Goal: Entertainment & Leisure: Consume media (video, audio)

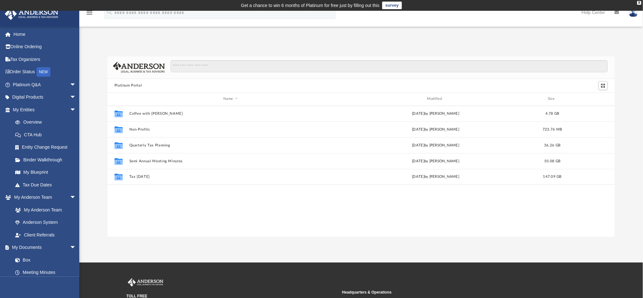
scroll to position [138, 501]
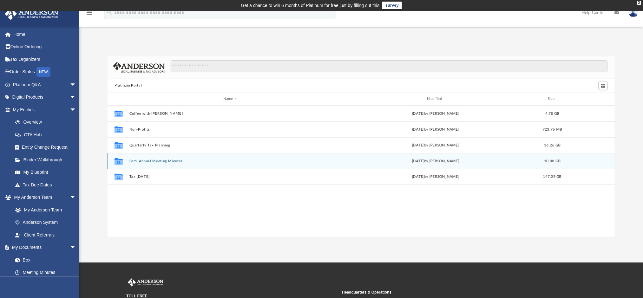
click at [155, 161] on button "Semi Annual Meeting Minutes" at bounding box center [230, 161] width 202 height 4
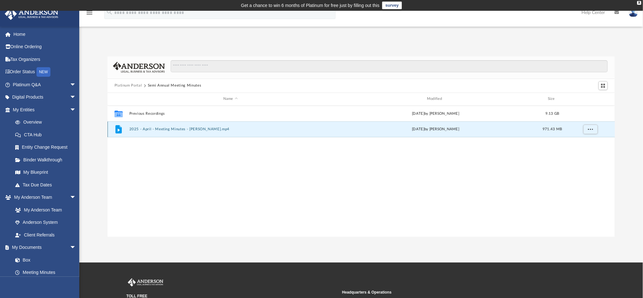
click at [170, 129] on button "2025 - April - Meeting Minutes - [PERSON_NAME].mp4" at bounding box center [230, 129] width 202 height 4
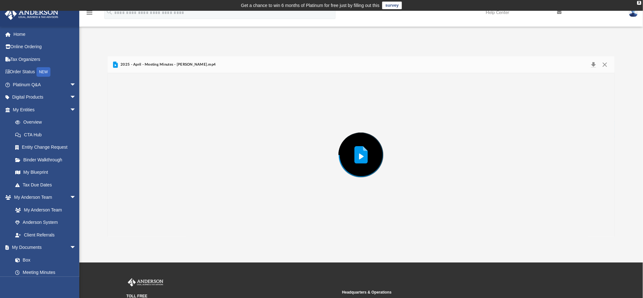
click at [170, 129] on div "Preview" at bounding box center [361, 155] width 507 height 164
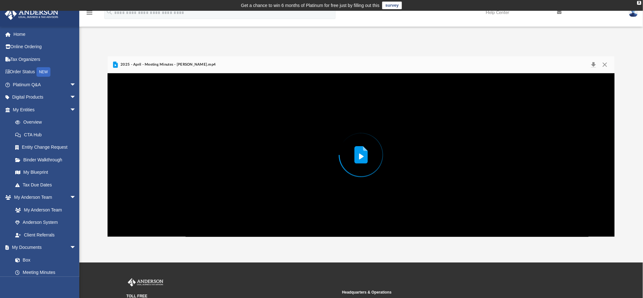
click at [326, 231] on div "Preview" at bounding box center [361, 155] width 507 height 164
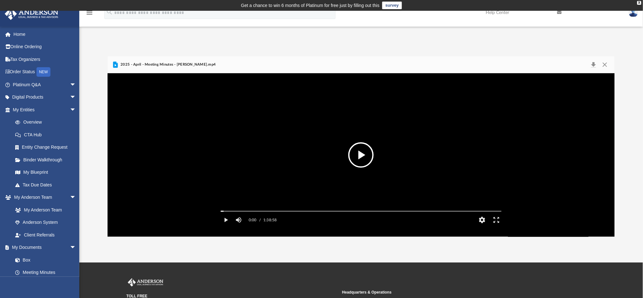
click at [381, 174] on video "File preview" at bounding box center [361, 155] width 291 height 146
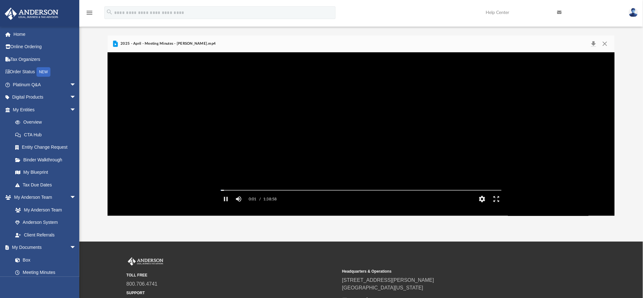
scroll to position [20, 0]
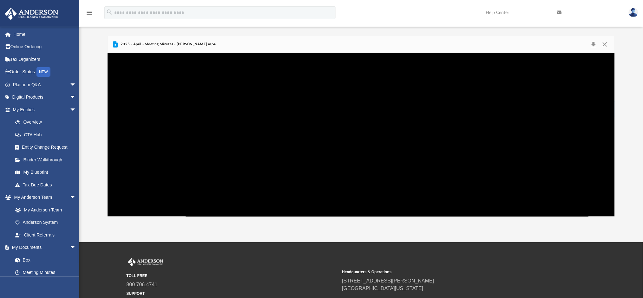
drag, startPoint x: 10, startPoint y: 130, endPoint x: 579, endPoint y: 97, distance: 569.2
click at [579, 97] on div "Autoplay Disabled Speed Normal Quality Auto Subtitles/CC Off Audio Autoplay Dis…" at bounding box center [361, 135] width 507 height 164
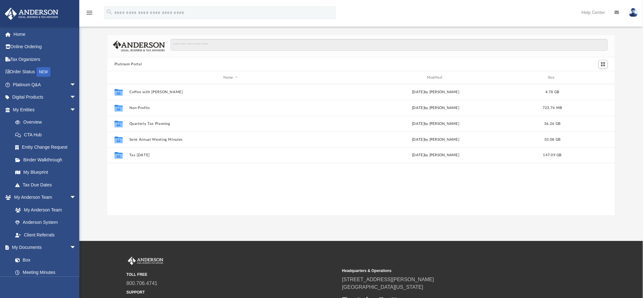
scroll to position [20, 0]
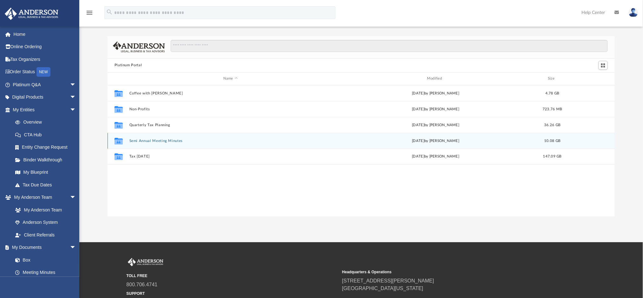
click at [419, 138] on div "Fri Apr 18 2025 by Matthew Moore" at bounding box center [435, 141] width 202 height 6
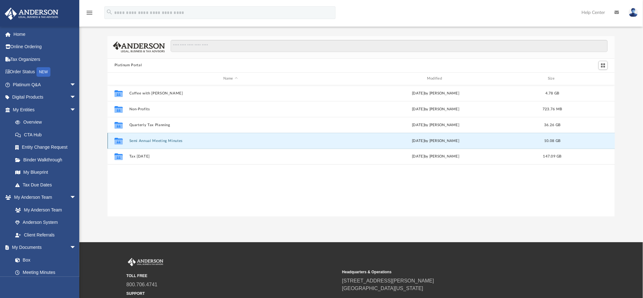
click at [418, 135] on div "Collaborated Folder Semi Annual Meeting Minutes [DATE] by [PERSON_NAME] 10.08 GB" at bounding box center [361, 141] width 507 height 16
click at [170, 140] on button "Semi Annual Meeting Minutes" at bounding box center [230, 141] width 202 height 4
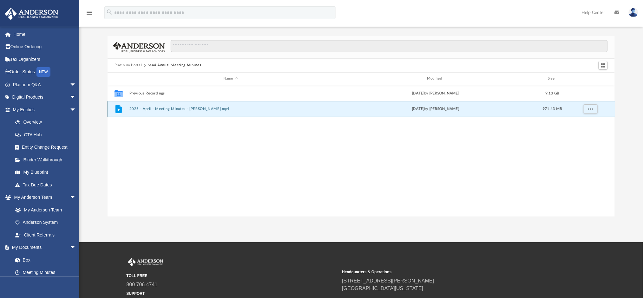
click at [188, 107] on button "2025 - April - Meeting Minutes - [PERSON_NAME].mp4" at bounding box center [230, 109] width 202 height 4
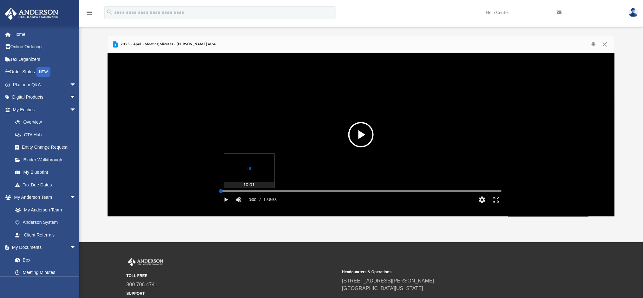
drag, startPoint x: 222, startPoint y: 201, endPoint x: 249, endPoint y: 199, distance: 27.0
click at [249, 193] on div "Media Slider" at bounding box center [361, 190] width 291 height 5
click at [370, 132] on button "File preview" at bounding box center [360, 134] width 25 height 25
drag, startPoint x: 221, startPoint y: 201, endPoint x: 255, endPoint y: 198, distance: 34.1
click at [255, 193] on div "Media Slider" at bounding box center [255, 191] width 4 height 4
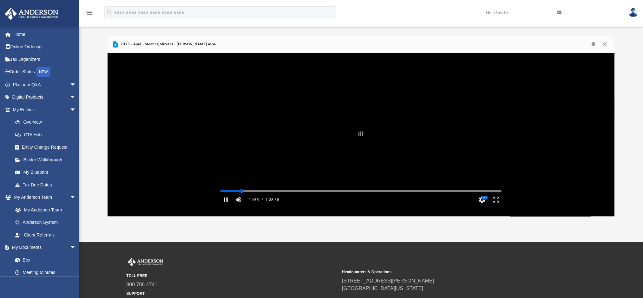
drag, startPoint x: 255, startPoint y: 200, endPoint x: 242, endPoint y: 198, distance: 13.2
click at [242, 198] on div "Autoplay Disabled Speed Normal Quality Auto Subtitles/CC Off Audio Autoplay Dis…" at bounding box center [361, 135] width 507 height 164
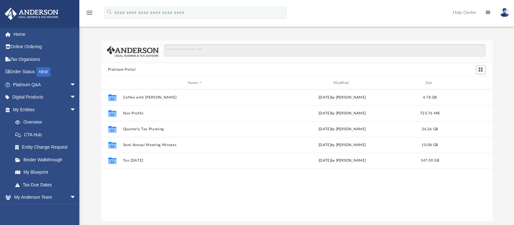
scroll to position [138, 384]
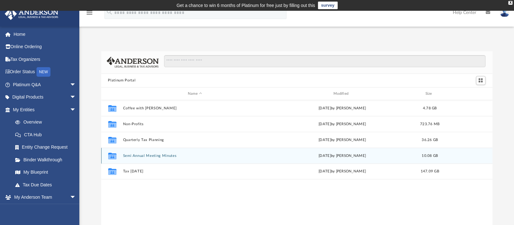
click at [162, 156] on button "Semi Annual Meeting Minutes" at bounding box center [195, 156] width 144 height 4
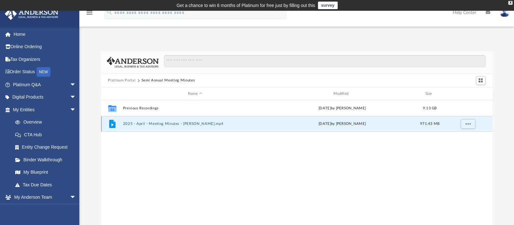
click at [179, 124] on button "2025 - April - Meeting Minutes - [PERSON_NAME].mp4" at bounding box center [195, 124] width 144 height 4
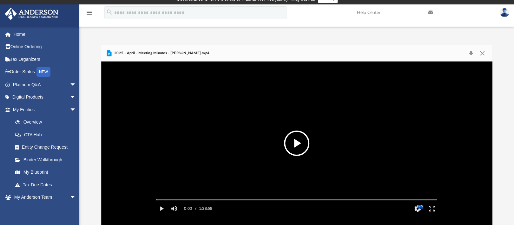
click at [296, 143] on button "File preview" at bounding box center [296, 143] width 25 height 25
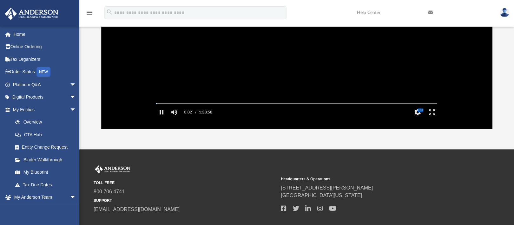
scroll to position [103, 0]
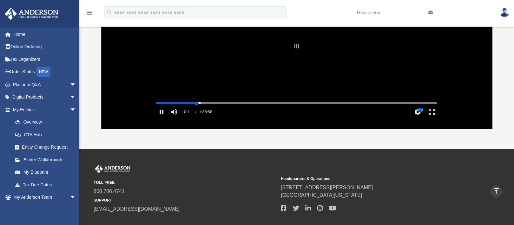
drag, startPoint x: 157, startPoint y: 113, endPoint x: 197, endPoint y: 111, distance: 40.6
click at [197, 111] on div "Autoplay Disabled Speed Normal Quality Auto Subtitles/CC Off Audio Autoplay Dis…" at bounding box center [296, 47] width 391 height 164
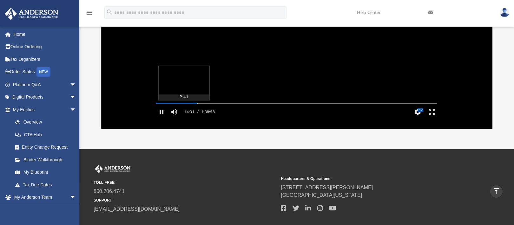
click at [184, 112] on div "Autoplay Disabled Speed Normal Quality Auto Subtitles/CC Off Audio Autoplay Dis…" at bounding box center [296, 47] width 391 height 164
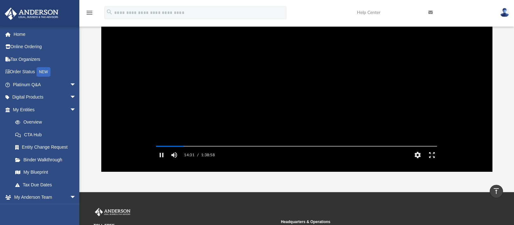
scroll to position [60, 0]
